Goal: Information Seeking & Learning: Learn about a topic

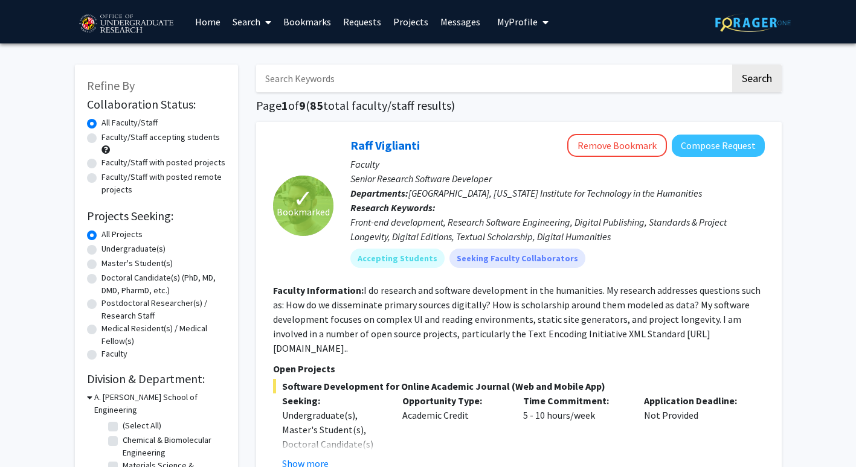
click at [101, 251] on label "Undergraduate(s)" at bounding box center [133, 249] width 64 height 13
click at [101, 251] on input "Undergraduate(s)" at bounding box center [105, 247] width 8 height 8
radio input "true"
click at [101, 141] on label "Faculty/Staff accepting students" at bounding box center [160, 137] width 118 height 13
click at [101, 139] on input "Faculty/Staff accepting students" at bounding box center [105, 135] width 8 height 8
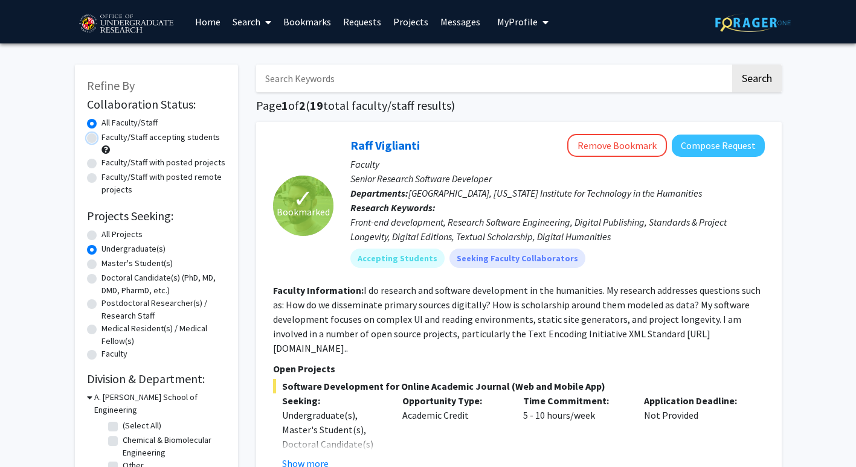
radio input "true"
